Goal: Task Accomplishment & Management: Manage account settings

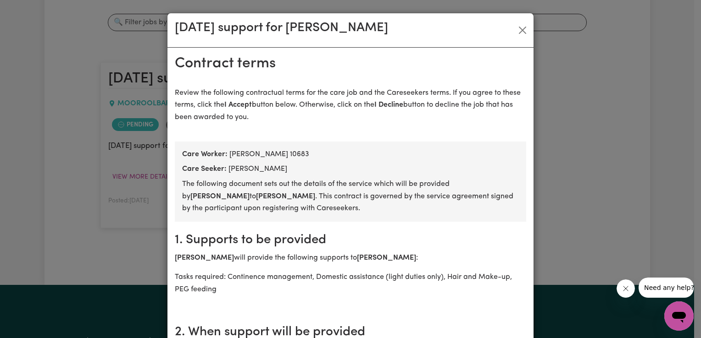
scroll to position [1444, 0]
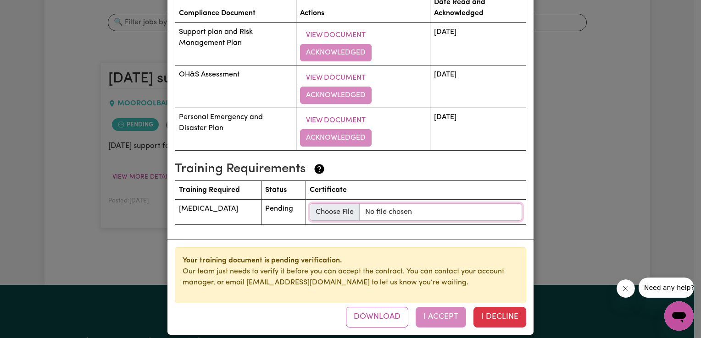
click at [346, 204] on input "file" at bounding box center [416, 212] width 212 height 17
type input "C:\fakepath\Assist_with_Medication_short_course.pdf"
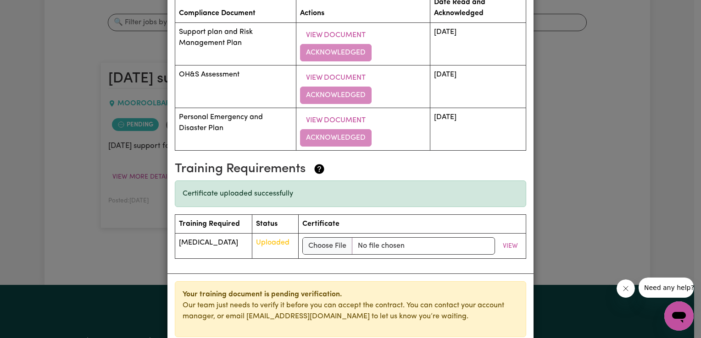
scroll to position [1478, 0]
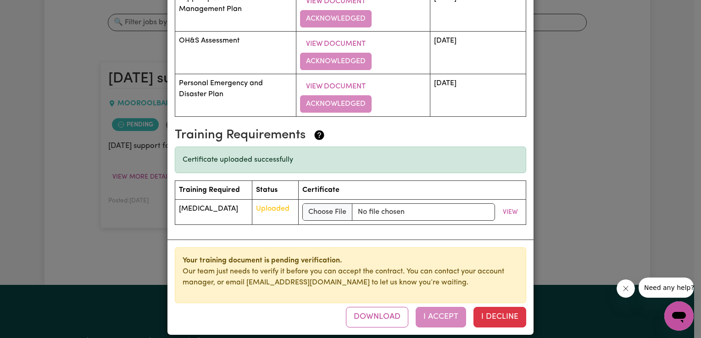
click at [420, 307] on div "Download I Accept I Decline" at bounding box center [436, 317] width 180 height 20
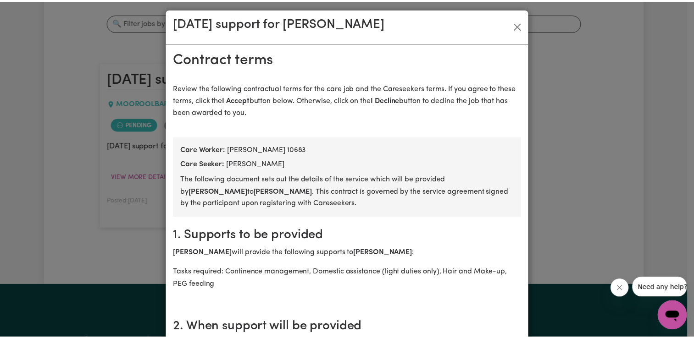
scroll to position [0, 0]
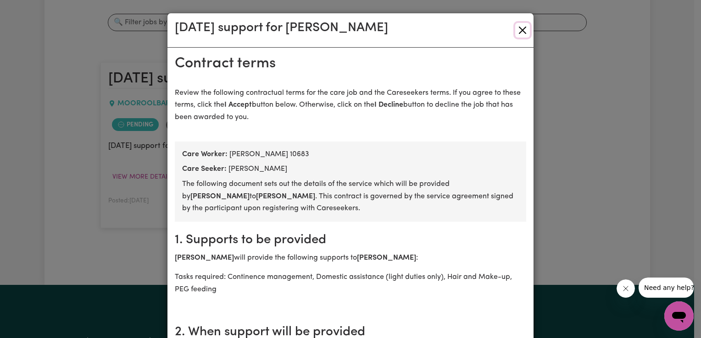
click at [524, 33] on button "Close" at bounding box center [522, 30] width 15 height 15
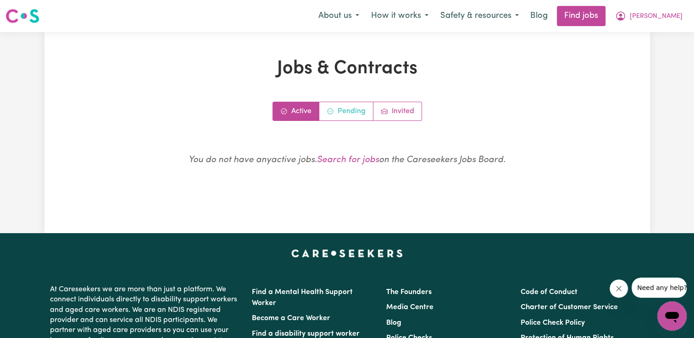
click at [338, 115] on link "Pending" at bounding box center [346, 111] width 54 height 18
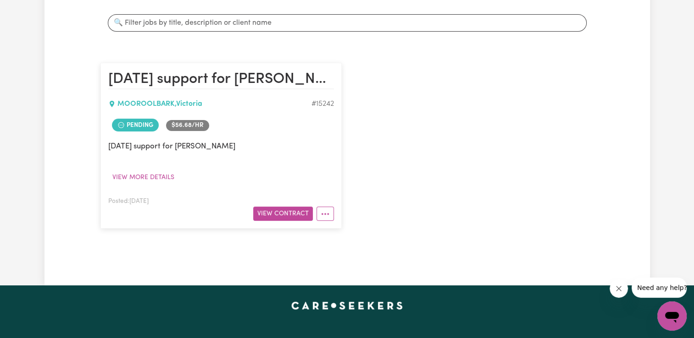
scroll to position [172, 0]
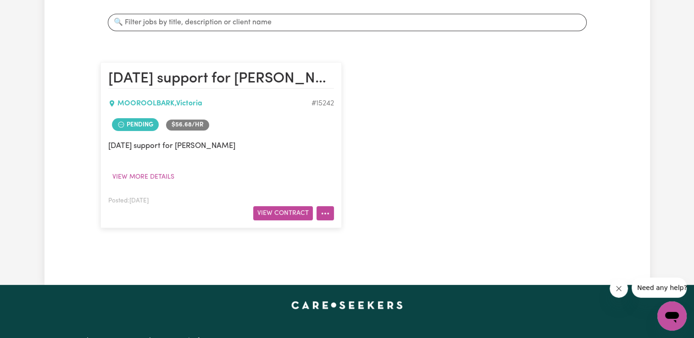
click at [331, 216] on button "More options" at bounding box center [324, 213] width 17 height 14
